Goal: Task Accomplishment & Management: Complete application form

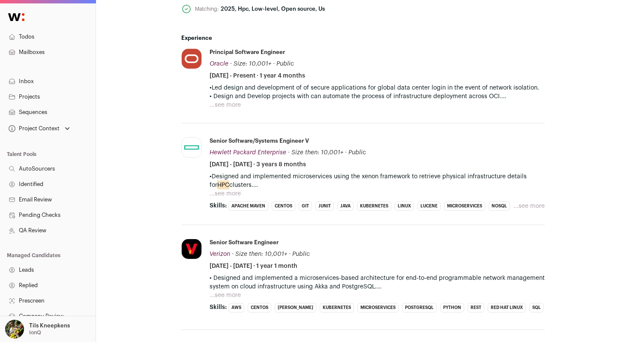
scroll to position [432, 0]
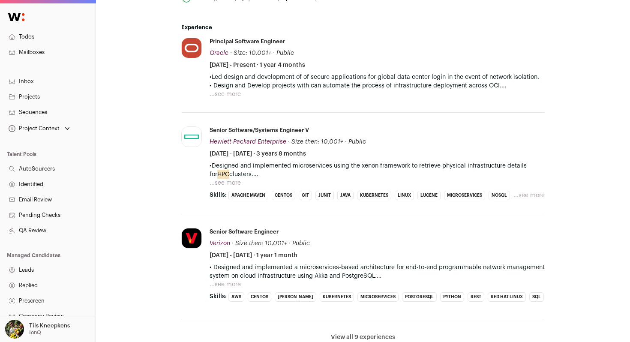
click at [224, 183] on button "...see more" at bounding box center [225, 183] width 31 height 9
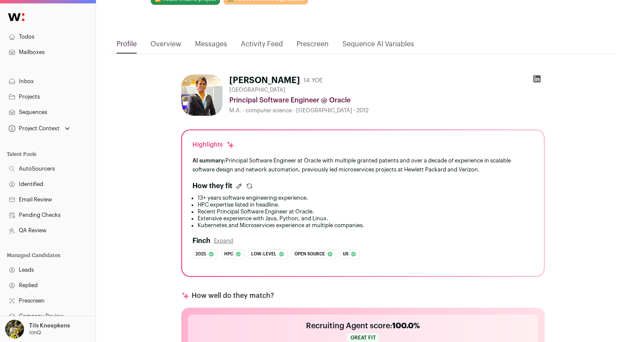
scroll to position [0, 0]
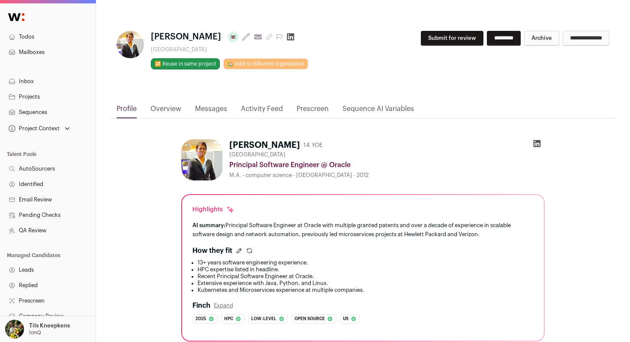
click at [266, 36] on icon "submit" at bounding box center [269, 36] width 7 height 7
click at [477, 78] on div "**********" at bounding box center [363, 55] width 493 height 49
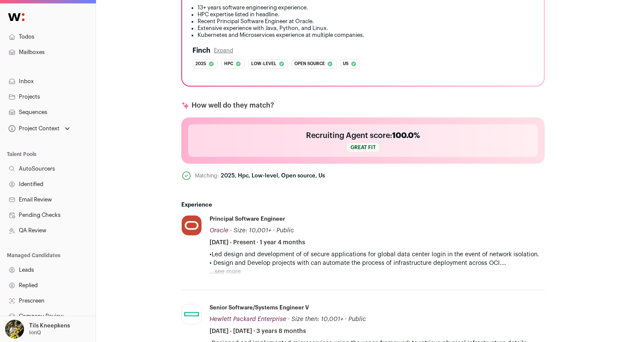
scroll to position [344, 0]
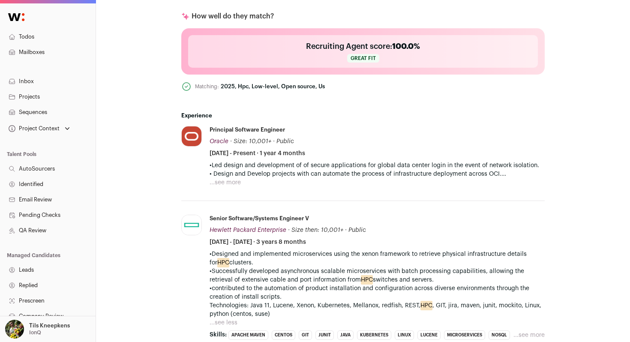
click at [232, 186] on button "...see more" at bounding box center [225, 182] width 31 height 9
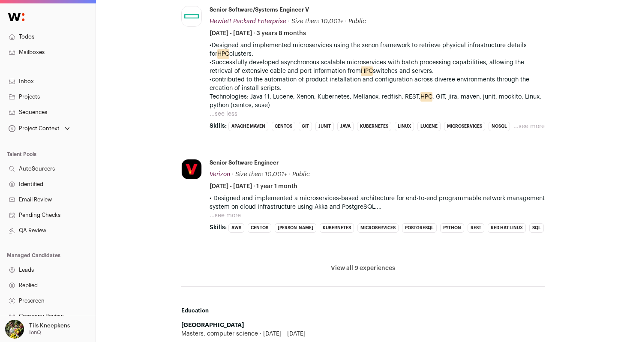
scroll to position [570, 0]
click at [348, 270] on li "View all 9 experiences View less" at bounding box center [362, 269] width 363 height 36
click at [226, 216] on button "...see more" at bounding box center [225, 216] width 31 height 9
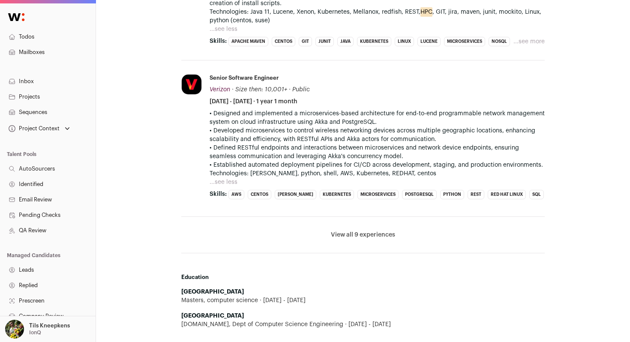
scroll to position [691, 0]
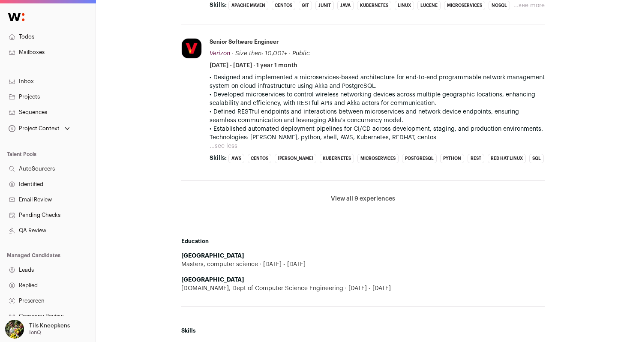
click at [347, 195] on button "View all 9 experiences" at bounding box center [363, 199] width 64 height 9
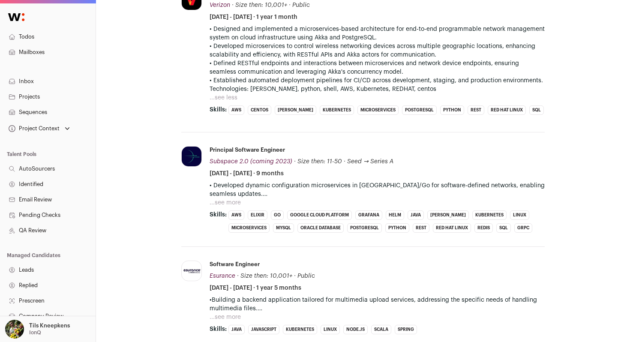
scroll to position [756, 0]
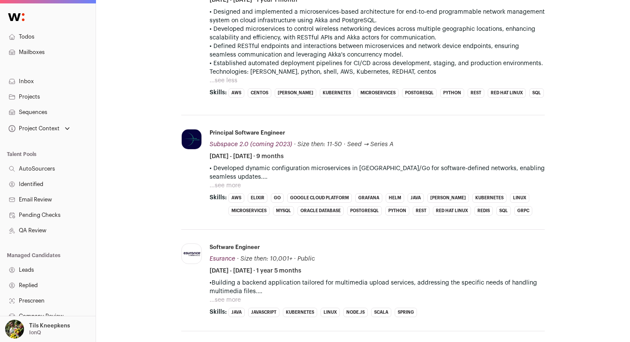
click at [223, 183] on button "...see more" at bounding box center [225, 185] width 31 height 9
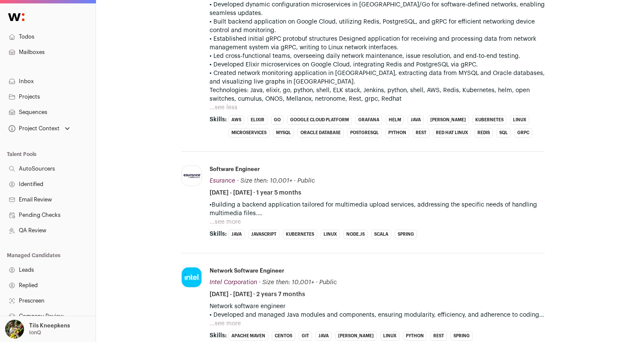
scroll to position [924, 0]
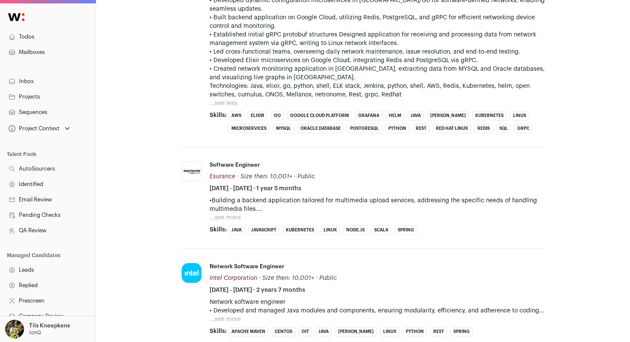
click at [225, 213] on button "...see more" at bounding box center [225, 217] width 31 height 9
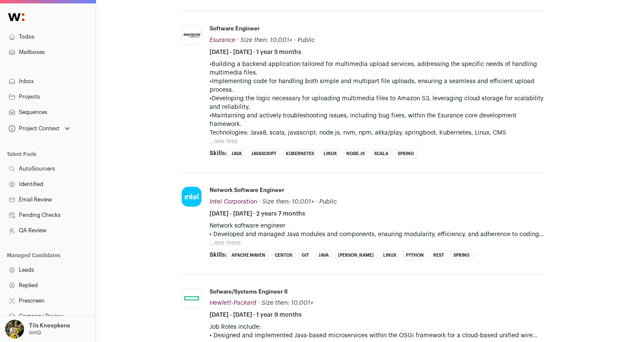
scroll to position [1201, 0]
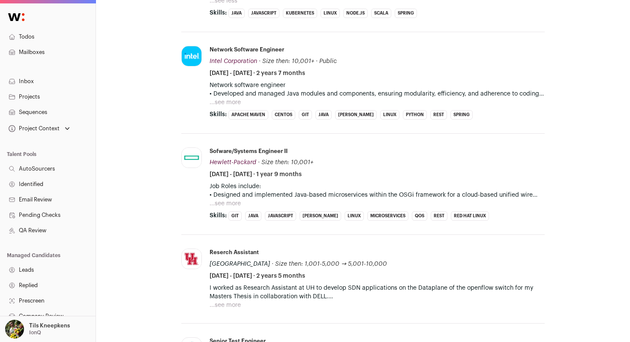
click at [234, 199] on button "...see more" at bounding box center [225, 203] width 31 height 9
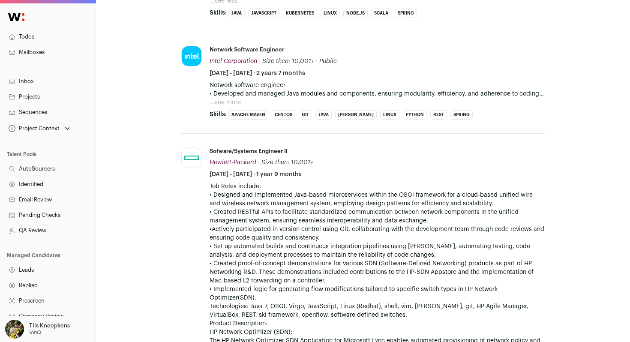
click at [240, 98] on button "...see more" at bounding box center [225, 102] width 31 height 9
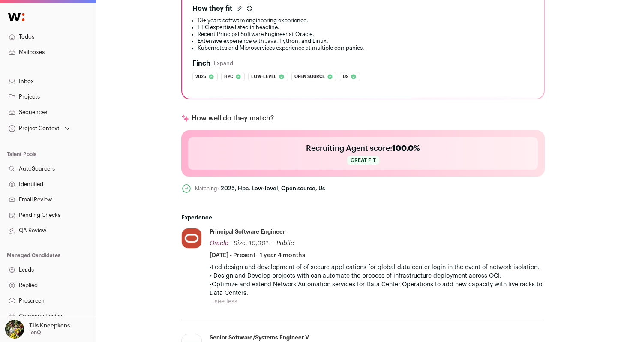
scroll to position [0, 0]
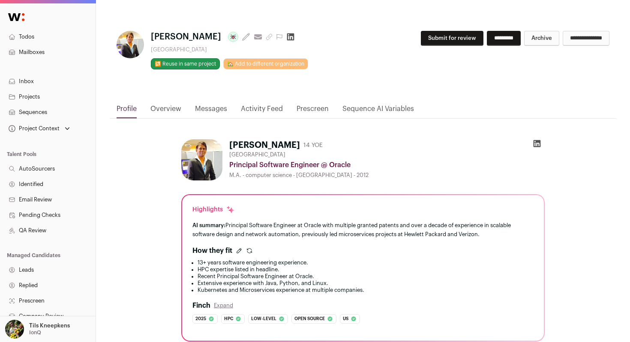
click at [455, 43] on button "Submit for review" at bounding box center [452, 38] width 63 height 15
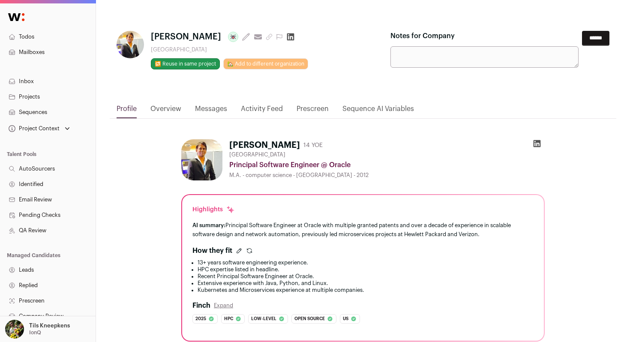
click at [591, 35] on input "******" at bounding box center [595, 38] width 27 height 15
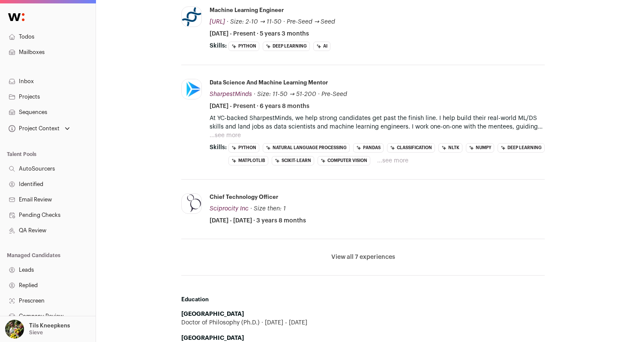
scroll to position [467, 0]
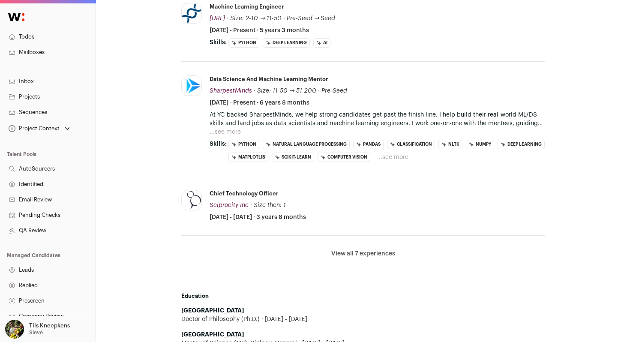
click at [230, 130] on button "...see more" at bounding box center [225, 132] width 31 height 9
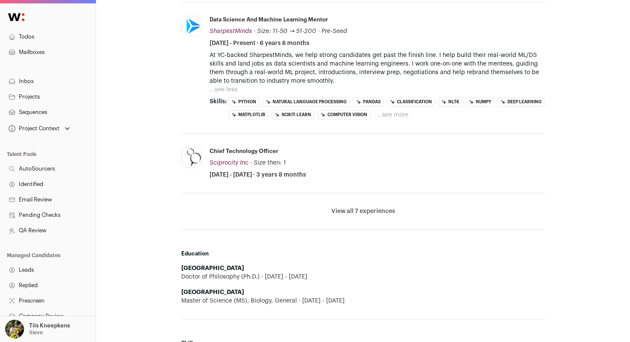
scroll to position [534, 0]
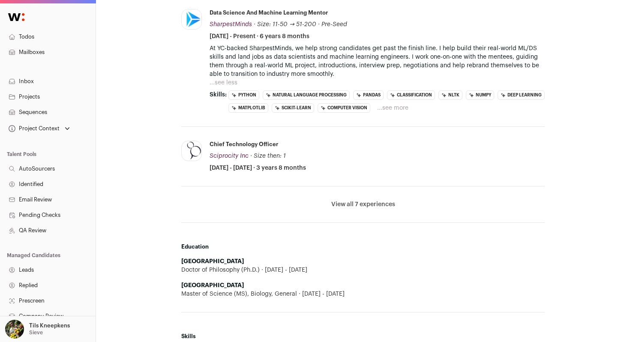
click at [360, 210] on li "View all 7 experiences View less" at bounding box center [362, 204] width 363 height 36
click at [364, 205] on button "View all 7 experiences" at bounding box center [363, 204] width 64 height 9
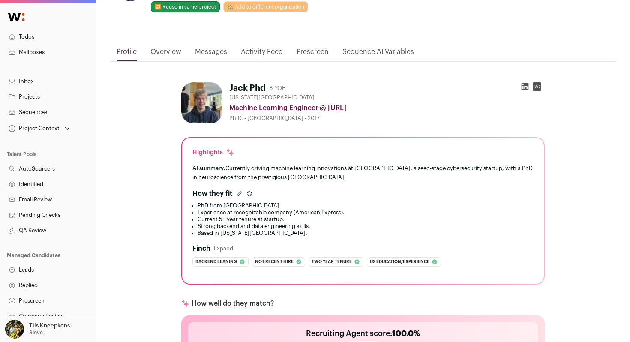
scroll to position [0, 0]
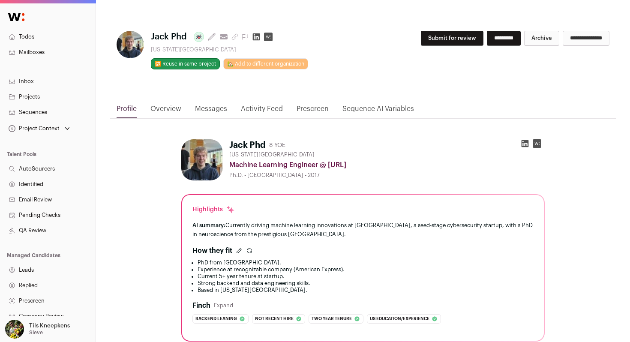
click at [438, 39] on button "Submit for review" at bounding box center [452, 38] width 63 height 15
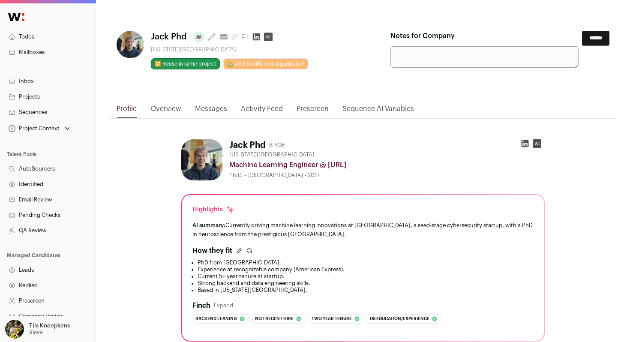
click at [438, 49] on textarea "Notes for Company" at bounding box center [484, 56] width 188 height 21
paste textarea "**********"
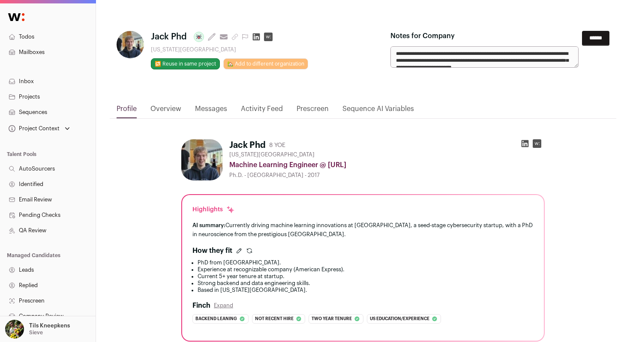
scroll to position [16, 0]
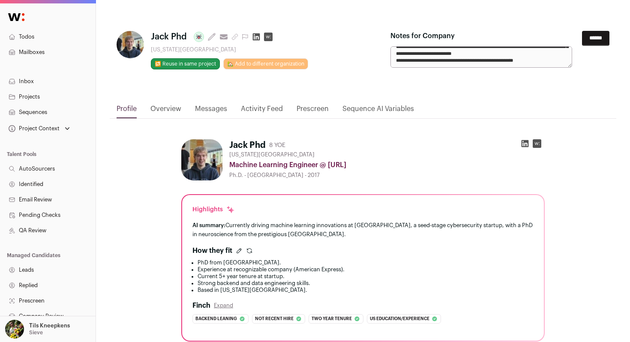
click at [396, 67] on textarea "**********" at bounding box center [481, 56] width 182 height 21
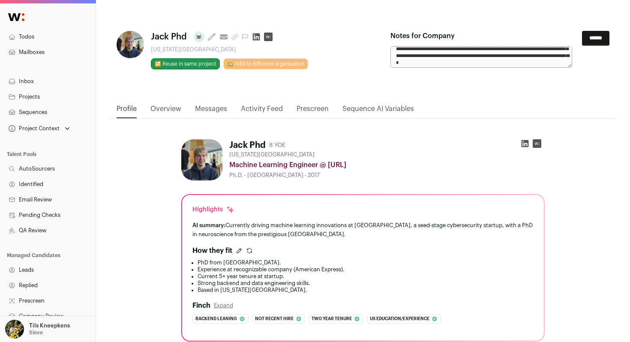
scroll to position [18, 0]
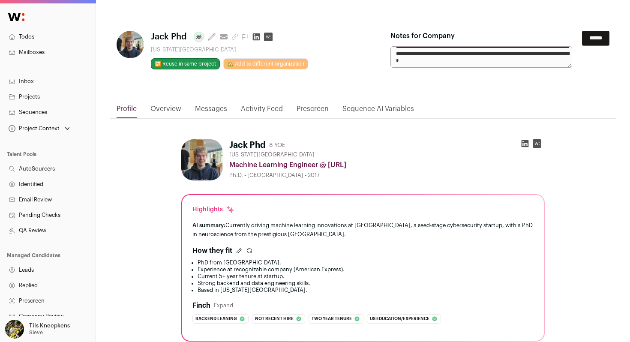
type textarea "**********"
click at [594, 42] on input "******" at bounding box center [595, 38] width 27 height 15
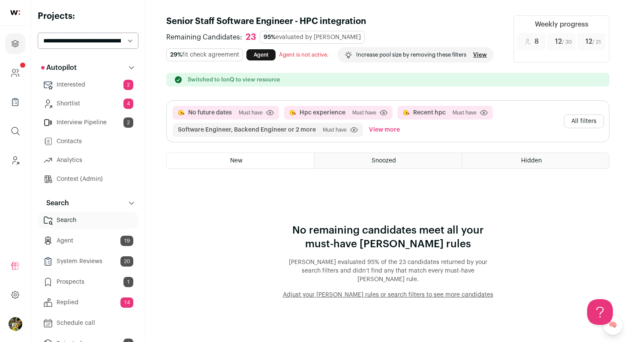
click at [90, 45] on select "**********" at bounding box center [88, 41] width 101 height 16
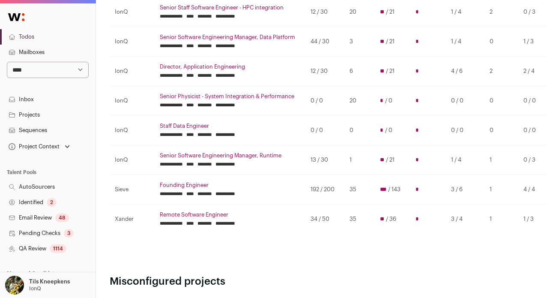
scroll to position [231, 0]
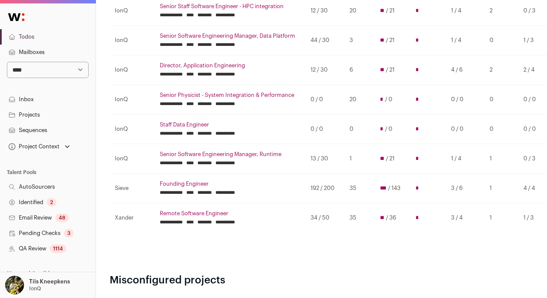
click at [210, 36] on link "Senior Software Engineering Manager, Data Platform" at bounding box center [230, 36] width 141 height 7
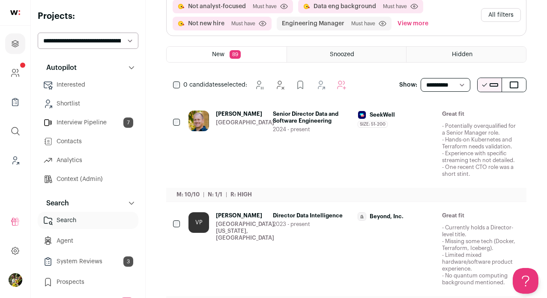
scroll to position [102, 0]
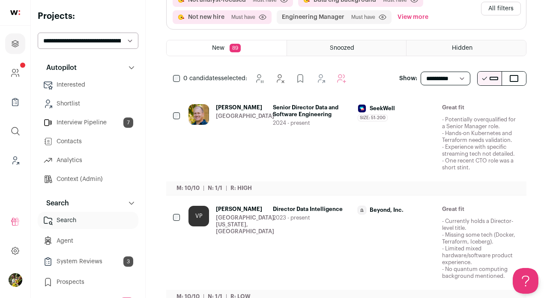
click at [299, 115] on span "Senior Director Data and Software Engineering" at bounding box center [312, 111] width 78 height 14
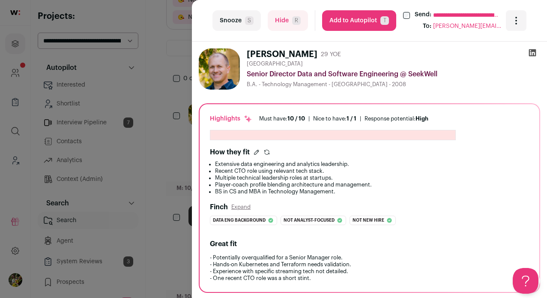
click at [531, 56] on icon at bounding box center [532, 52] width 7 height 7
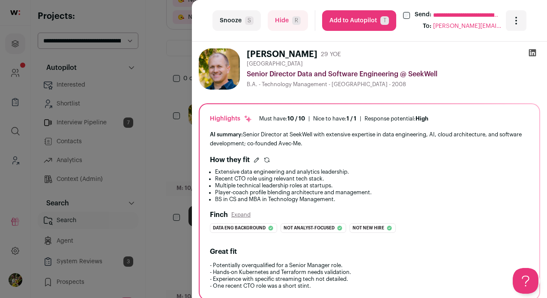
click at [532, 53] on icon at bounding box center [532, 52] width 9 height 9
click at [183, 105] on div "**********" at bounding box center [273, 149] width 547 height 298
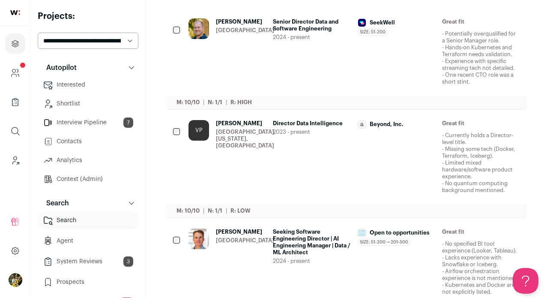
scroll to position [255, 0]
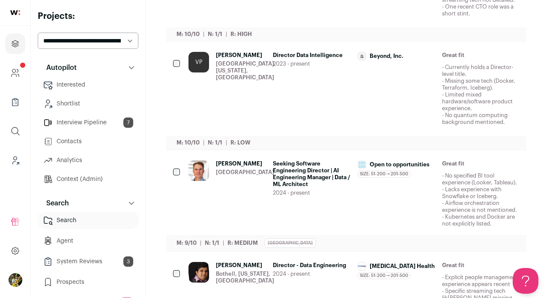
click at [444, 165] on icon "Hide" at bounding box center [443, 164] width 10 height 10
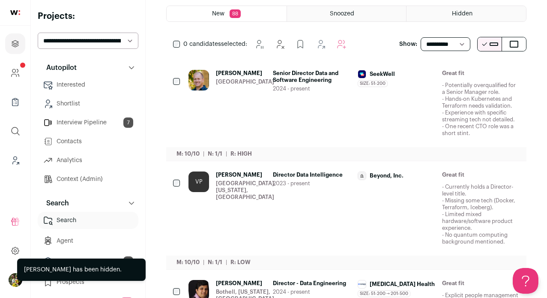
scroll to position [165, 0]
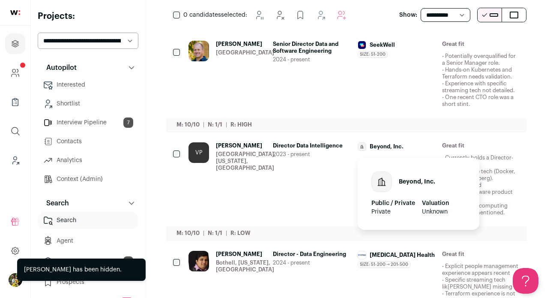
click at [400, 153] on div "Beyond, Inc. Public / Private Private Valuation Unknown" at bounding box center [419, 191] width 122 height 77
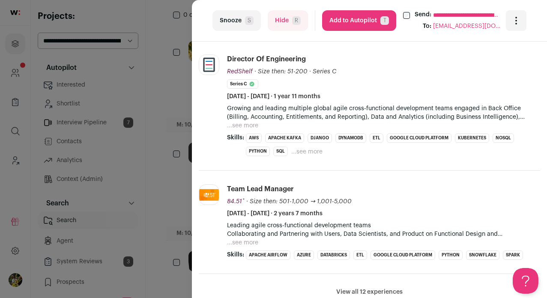
scroll to position [359, 0]
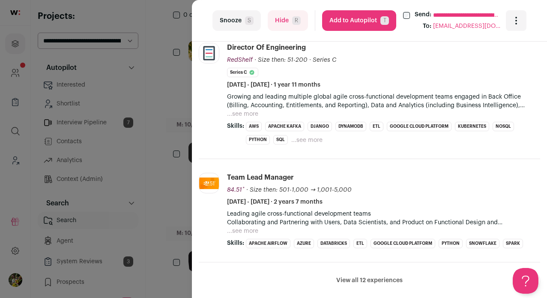
click at [244, 110] on button "...see more" at bounding box center [242, 114] width 31 height 9
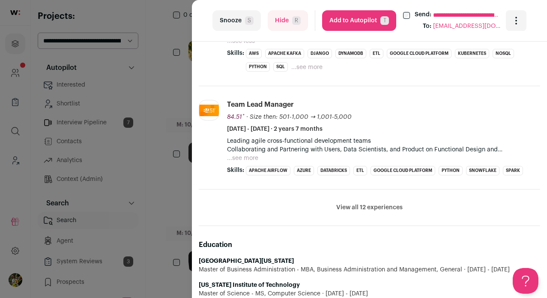
scroll to position [600, 0]
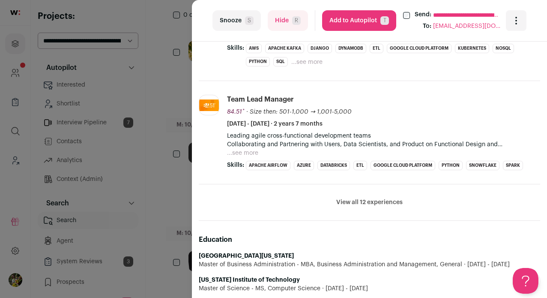
click at [344, 198] on button "View all 12 experiences" at bounding box center [369, 202] width 66 height 9
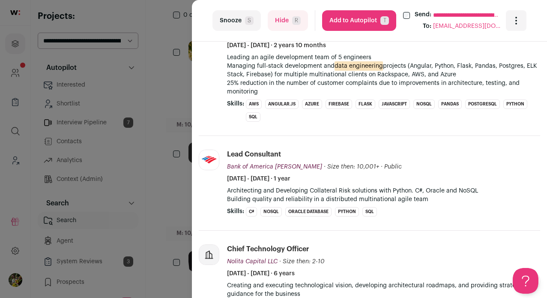
scroll to position [874, 0]
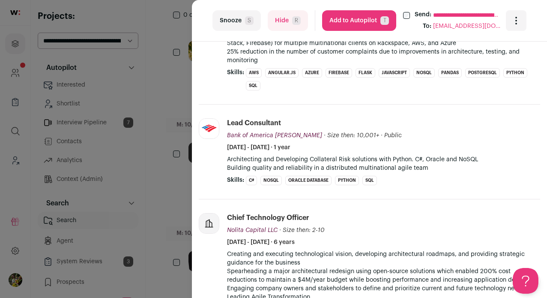
click at [305, 25] on button "Hide R" at bounding box center [288, 20] width 40 height 21
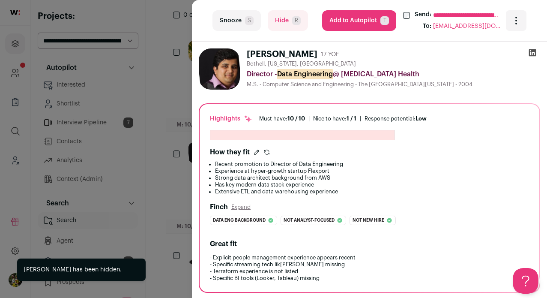
click at [170, 77] on div "**********" at bounding box center [273, 149] width 547 height 298
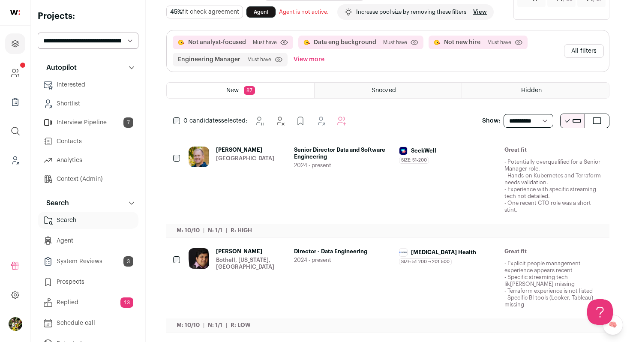
scroll to position [60, 0]
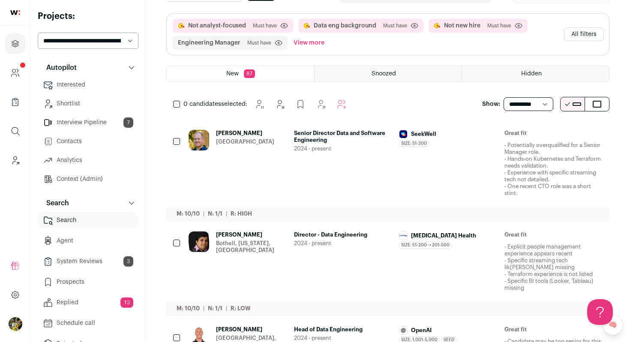
click at [342, 138] on span "Senior Director Data and Software Engineering" at bounding box center [343, 137] width 99 height 14
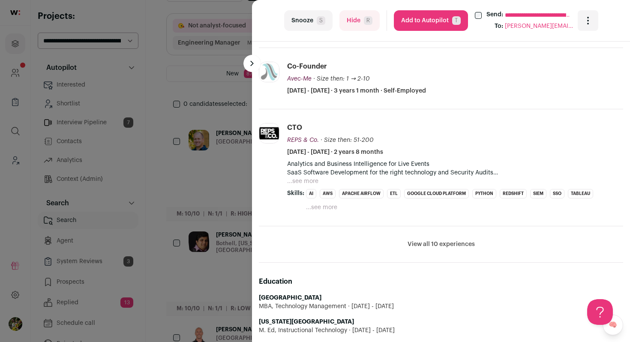
scroll to position [388, 0]
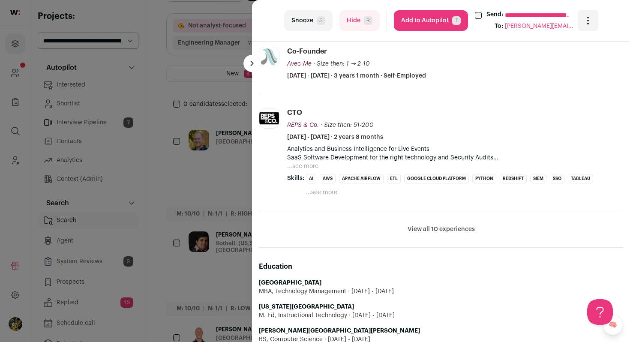
click at [313, 167] on button "...see more" at bounding box center [302, 166] width 31 height 9
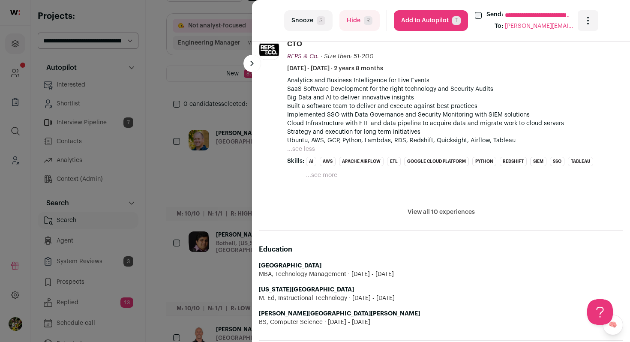
scroll to position [464, 0]
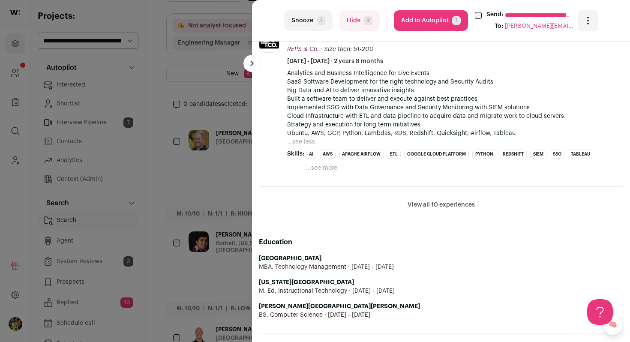
click at [325, 166] on button "...see more" at bounding box center [321, 168] width 31 height 9
click at [431, 209] on button "View all 10 experiences" at bounding box center [441, 205] width 67 height 9
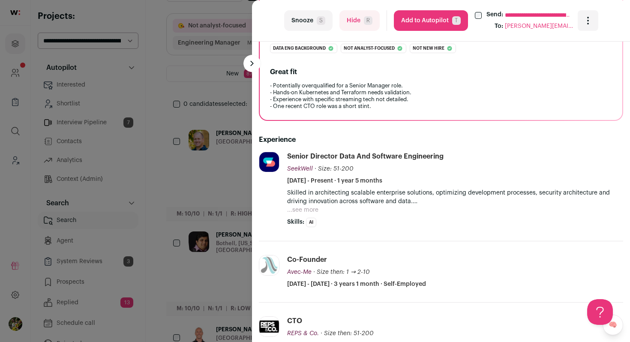
scroll to position [201, 0]
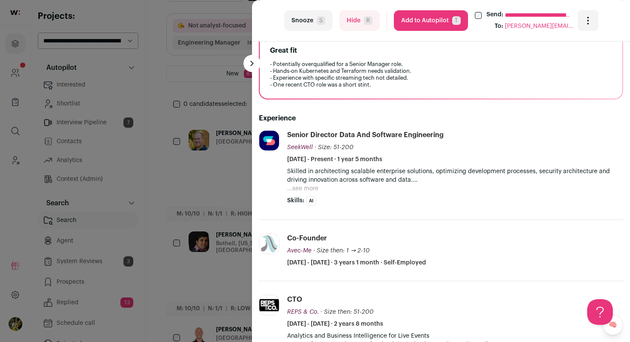
click at [314, 189] on button "...see more" at bounding box center [302, 188] width 31 height 9
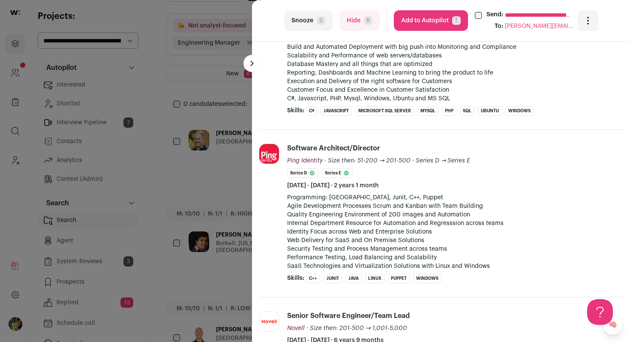
scroll to position [1087, 0]
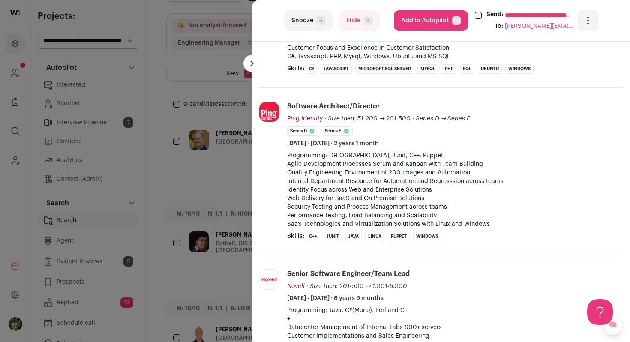
click at [357, 21] on button "Hide R" at bounding box center [359, 20] width 40 height 21
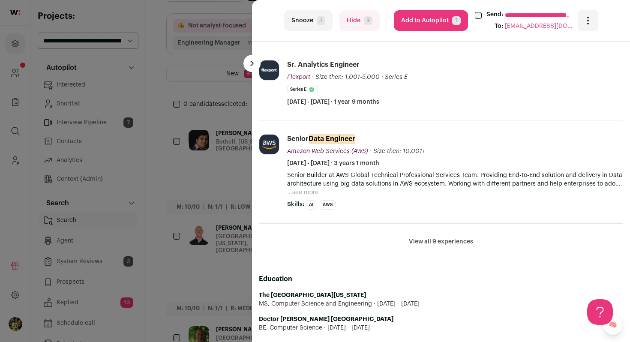
scroll to position [441, 0]
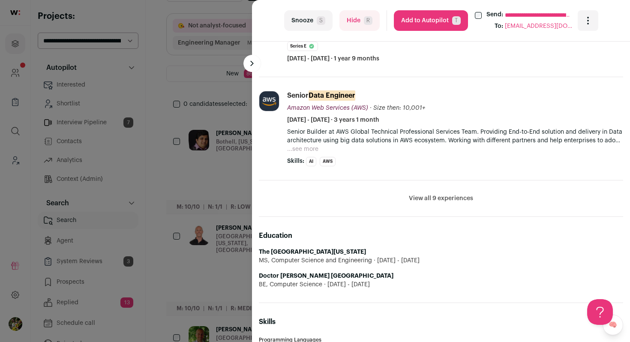
click at [438, 204] on li "View all 9 experiences View less" at bounding box center [441, 198] width 364 height 36
click at [438, 200] on button "View all 9 experiences" at bounding box center [441, 198] width 64 height 9
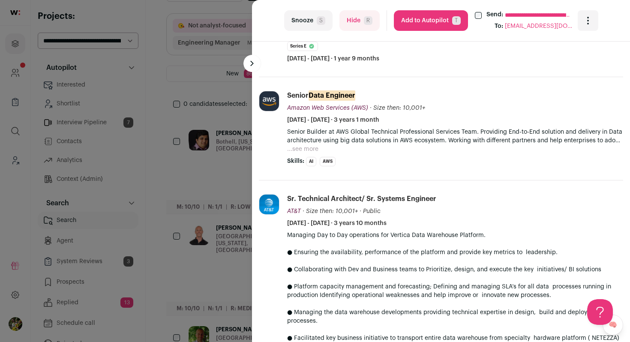
click at [353, 27] on button "Hide R" at bounding box center [359, 20] width 40 height 21
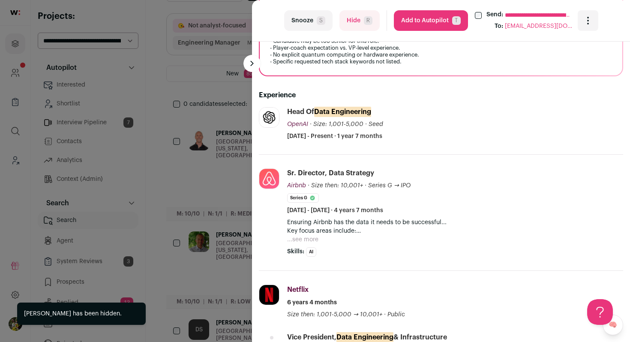
scroll to position [285, 0]
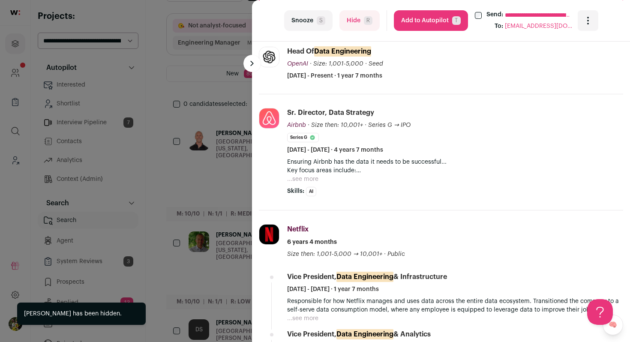
click at [357, 17] on button "Hide R" at bounding box center [359, 20] width 40 height 21
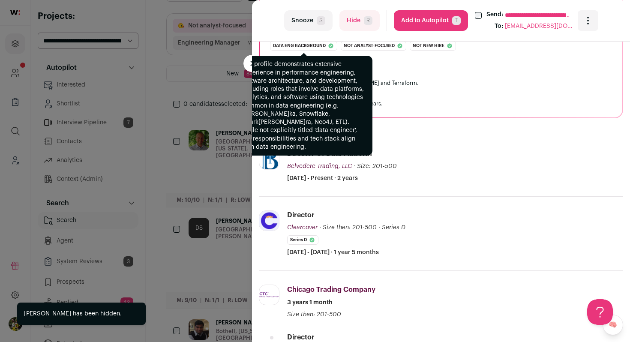
scroll to position [268, 0]
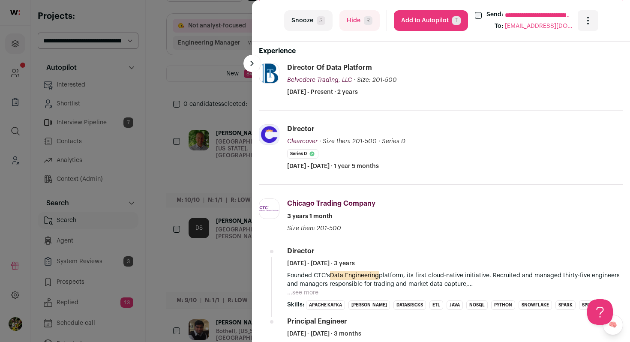
click at [370, 22] on span "R" at bounding box center [368, 20] width 9 height 9
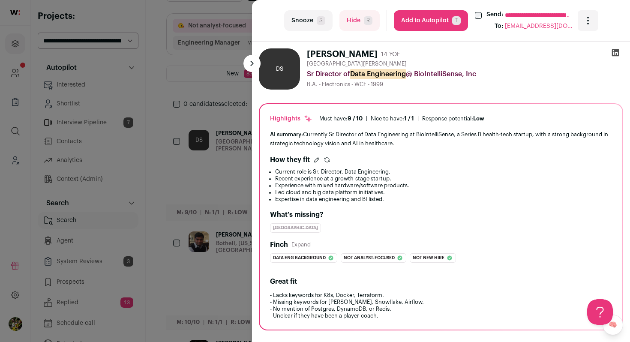
click at [240, 150] on div "**********" at bounding box center [315, 171] width 630 height 342
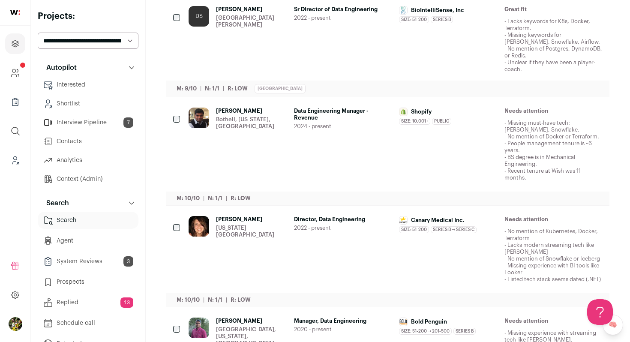
scroll to position [0, 0]
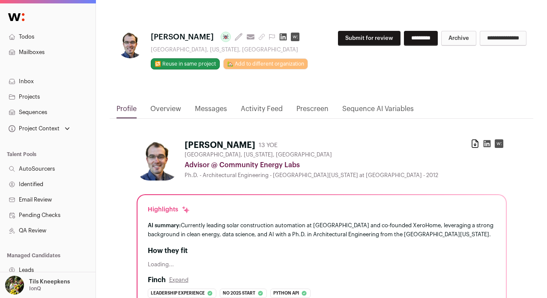
click at [288, 36] on icon at bounding box center [283, 37] width 9 height 9
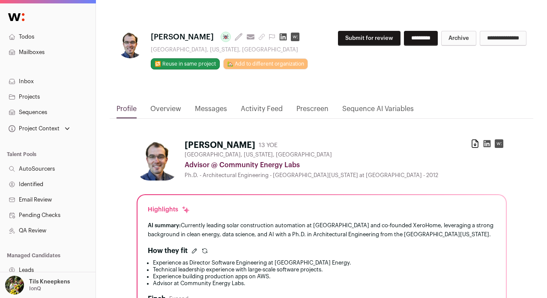
click at [488, 142] on icon at bounding box center [486, 143] width 7 height 7
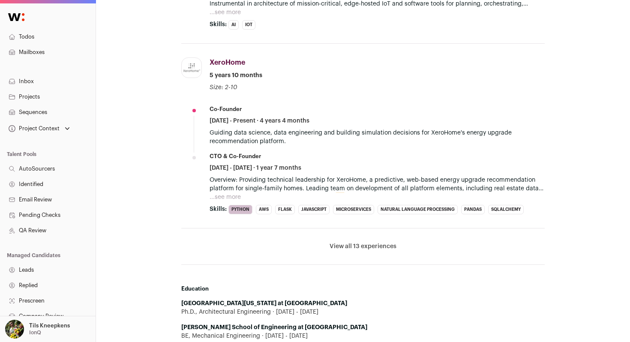
scroll to position [541, 0]
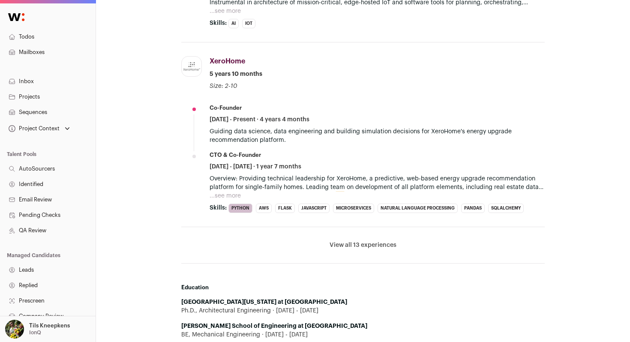
click at [375, 241] on button "View all 13 experiences" at bounding box center [363, 245] width 67 height 9
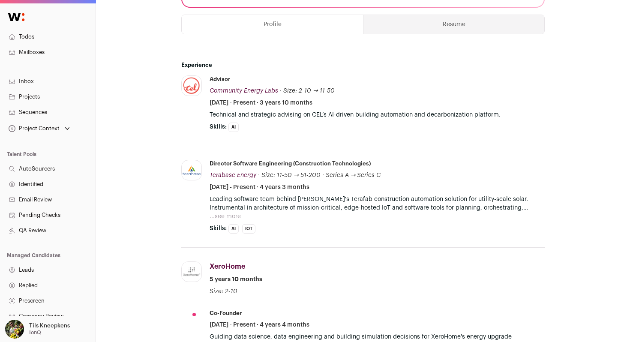
scroll to position [0, 0]
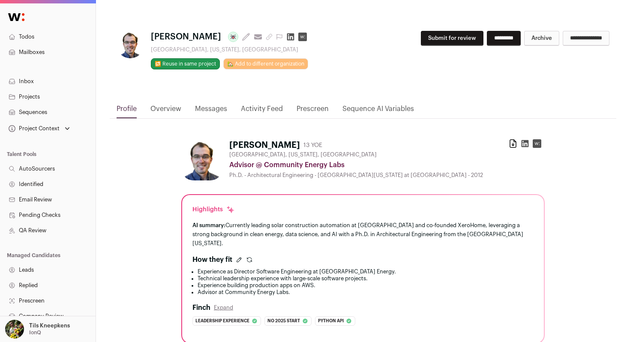
click at [444, 42] on button "Submit for review" at bounding box center [452, 38] width 63 height 15
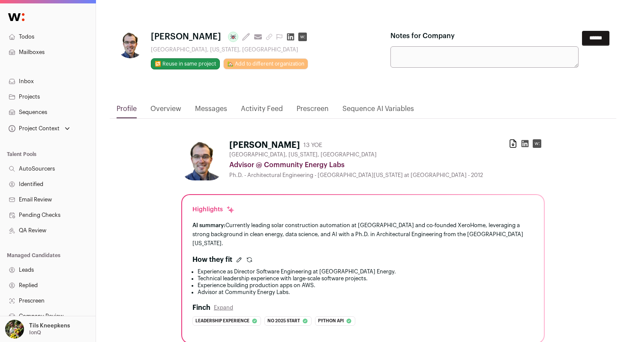
click at [547, 40] on input "******" at bounding box center [595, 38] width 27 height 15
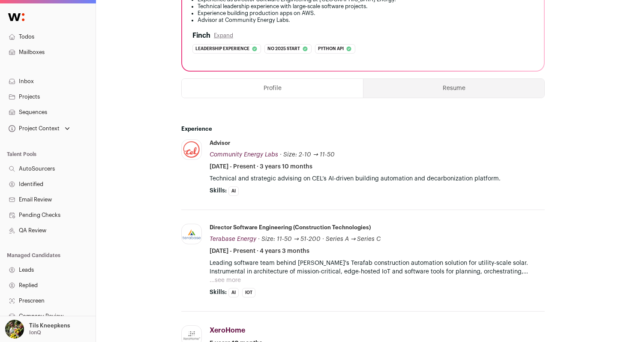
scroll to position [492, 0]
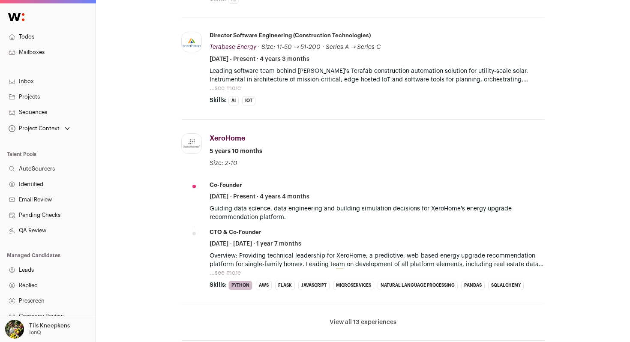
click at [226, 84] on button "...see more" at bounding box center [225, 88] width 31 height 9
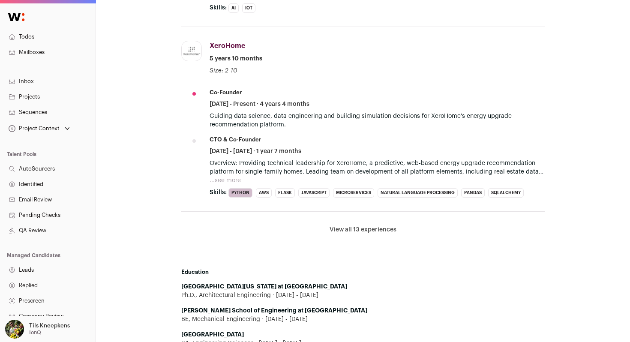
scroll to position [685, 0]
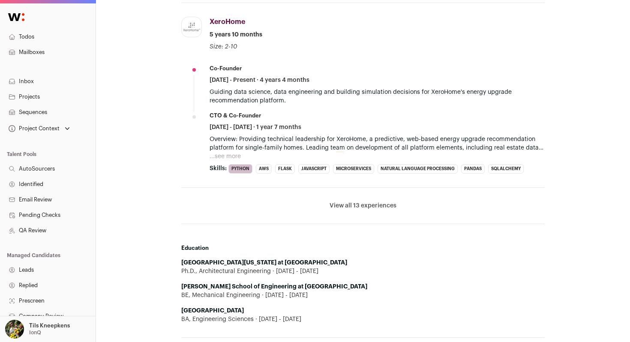
click at [349, 201] on button "View all 13 experiences" at bounding box center [363, 205] width 67 height 9
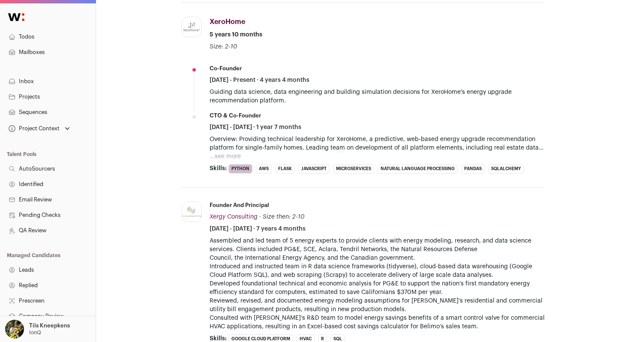
click at [230, 152] on button "...see more" at bounding box center [225, 156] width 31 height 9
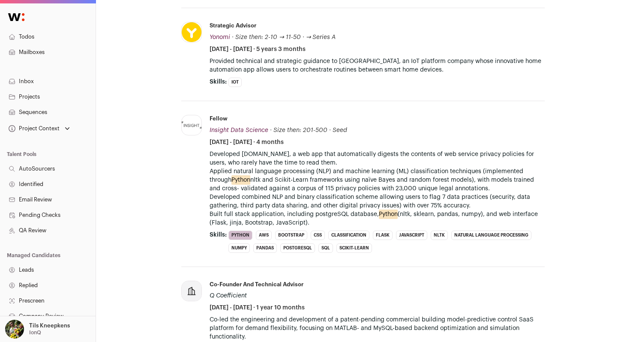
scroll to position [1194, 0]
